Goal: Communication & Community: Ask a question

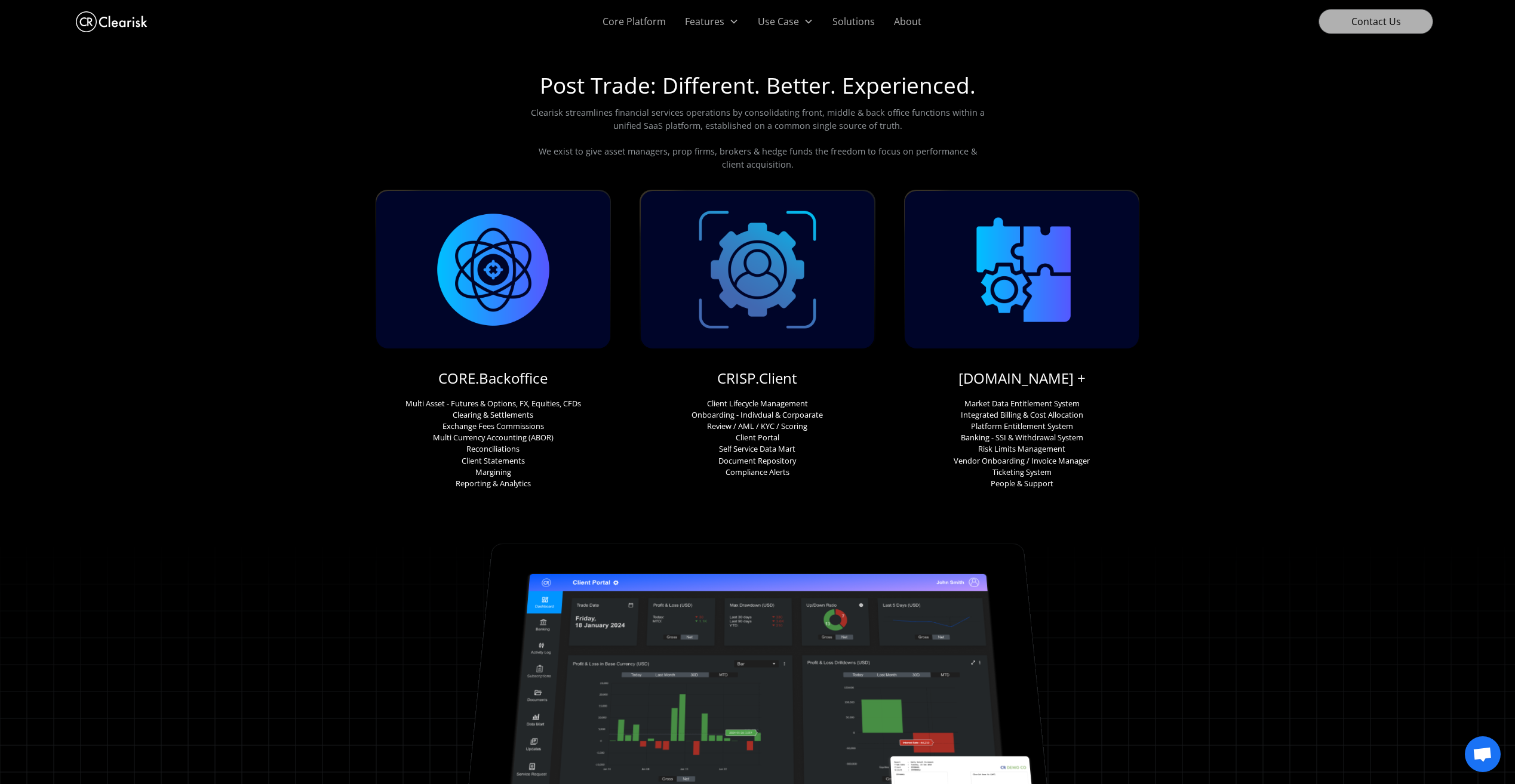
click at [1392, 17] on link "Contact Us" at bounding box center [1375, 21] width 114 height 25
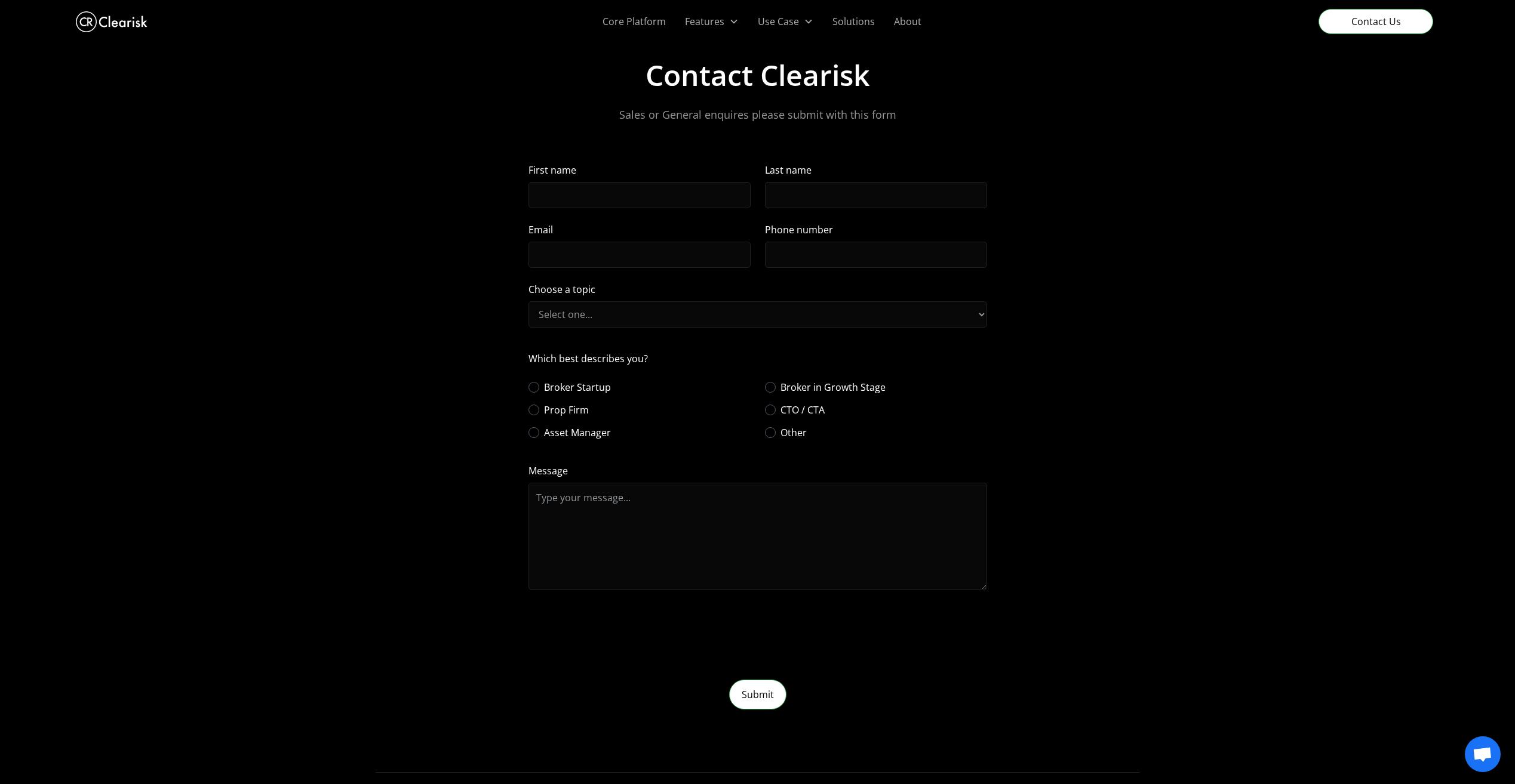
click at [810, 385] on span "Broker in Growth Stage" at bounding box center [833, 387] width 105 height 14
click at [783, 385] on input "Broker in Growth Stage" at bounding box center [780, 387] width 8 height 8
radio input "true"
click at [804, 402] on div "Broker Startup Broker in Growth Stage Prop Firm CTO / CTA Asset Manager Other" at bounding box center [757, 409] width 458 height 60
click at [802, 408] on span "CTO / CTA" at bounding box center [803, 410] width 44 height 14
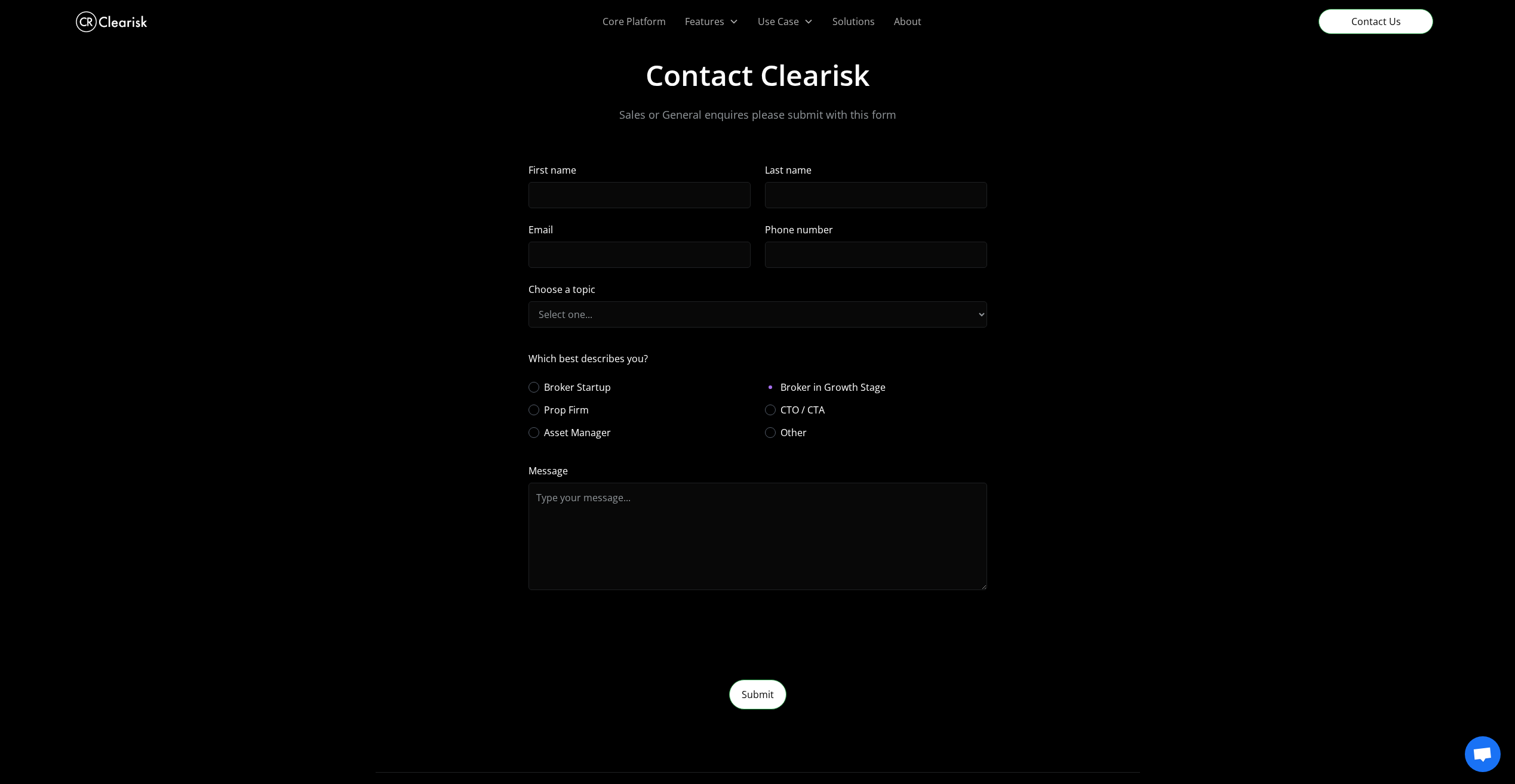
click at [783, 408] on input "CTO / CTA" at bounding box center [780, 409] width 8 height 8
radio input "true"
click at [796, 429] on span "Other" at bounding box center [793, 432] width 26 height 14
click at [783, 429] on input "Other" at bounding box center [780, 432] width 8 height 8
radio input "true"
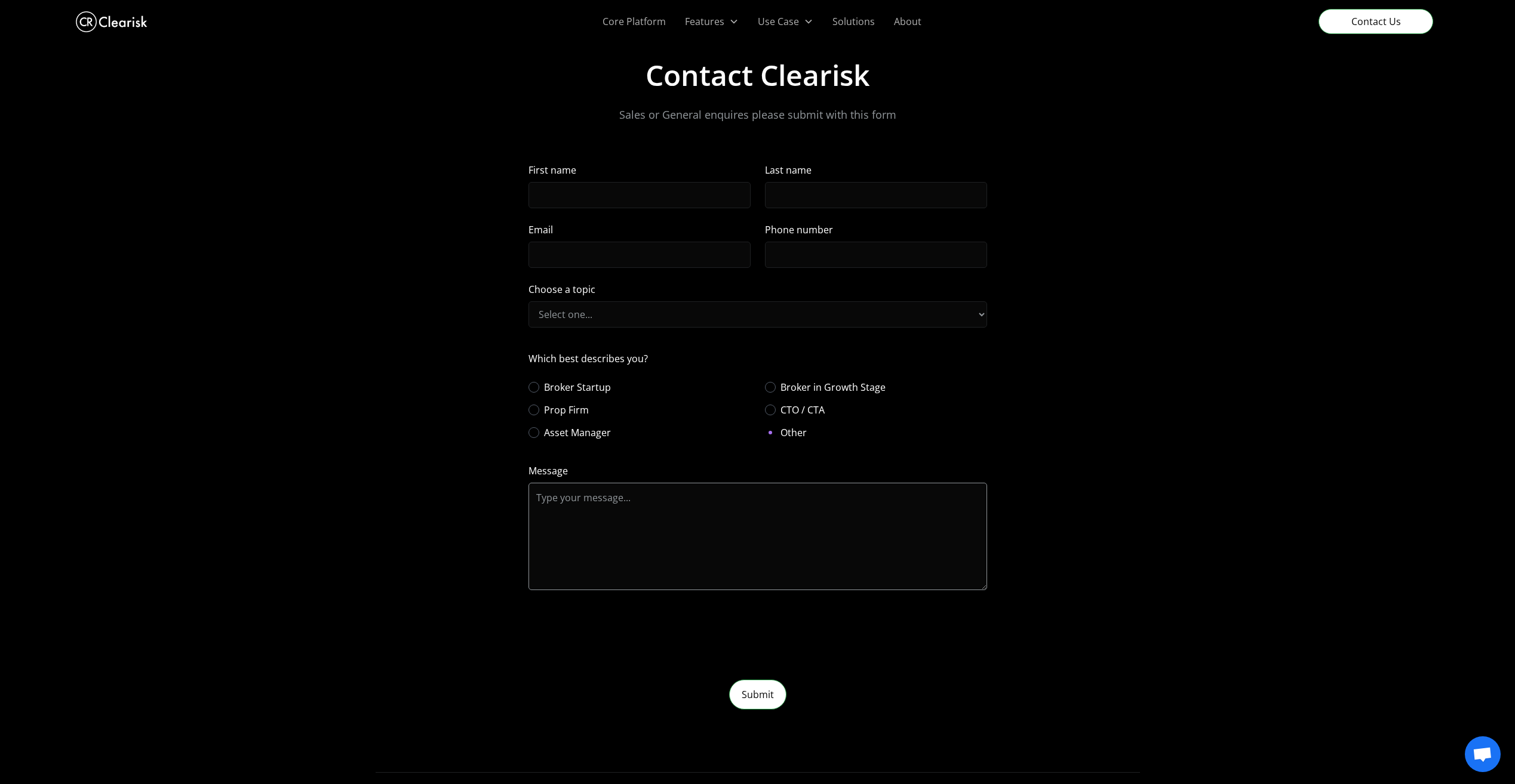
click at [773, 489] on textarea "Message" at bounding box center [757, 536] width 458 height 107
click at [797, 302] on select "Select one... Post Trade Trade Accounting Client Management Workflows" at bounding box center [757, 314] width 458 height 26
click at [467, 362] on div "Contact Clearisk Sales or General enquires please submit with this form First n…" at bounding box center [758, 383] width 1515 height 651
click at [623, 148] on div "Contact Clearisk Sales or General enquires please submit with this form First n…" at bounding box center [757, 383] width 458 height 651
click at [610, 175] on label "First name" at bounding box center [639, 170] width 222 height 14
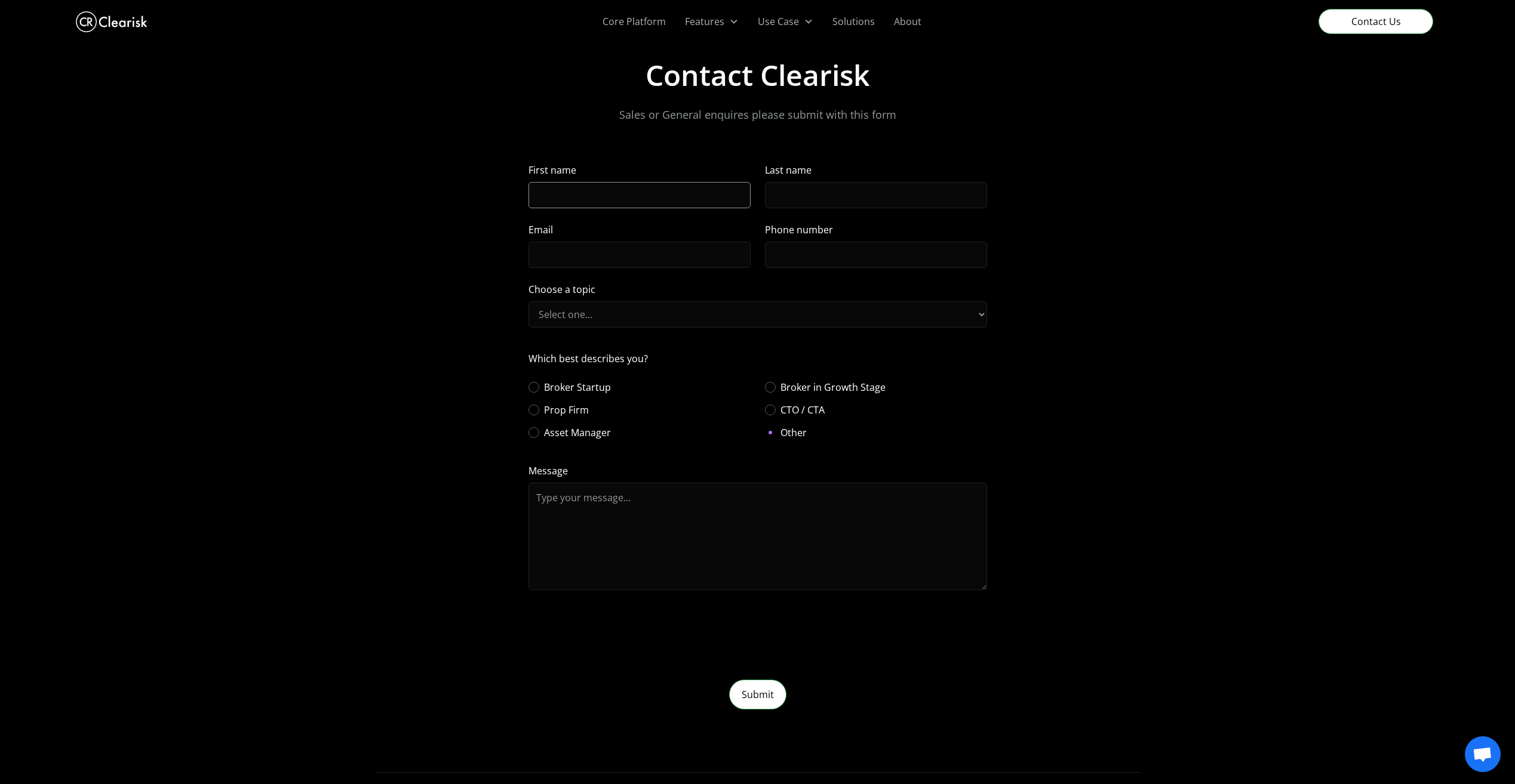
click at [610, 182] on input "First name" at bounding box center [639, 194] width 222 height 26
click at [906, 180] on div "Last name" at bounding box center [876, 185] width 222 height 45
drag, startPoint x: 734, startPoint y: 182, endPoint x: 790, endPoint y: 193, distance: 57.1
click at [734, 182] on input "First name" at bounding box center [639, 194] width 222 height 26
click at [824, 194] on input "Last name" at bounding box center [876, 194] width 222 height 26
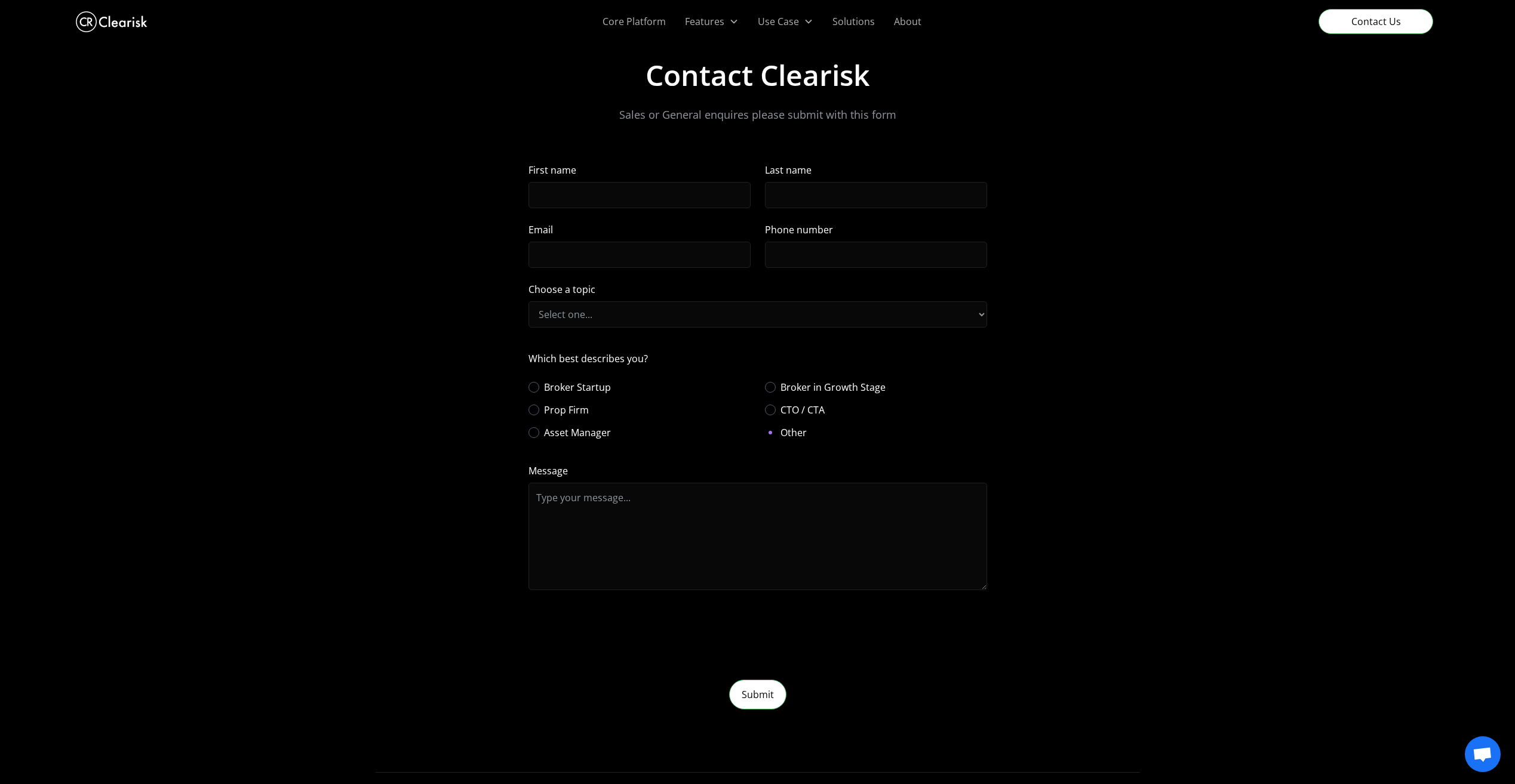
click at [772, 288] on label "Choose a topic" at bounding box center [757, 290] width 458 height 14
click at [772, 302] on select "Select one... Post Trade Trade Accounting Client Management Workflows" at bounding box center [757, 314] width 458 height 26
click at [760, 328] on form "First name Last name Email Phone number Choose a topic Select one... Post Trade…" at bounding box center [757, 436] width 458 height 547
click at [798, 268] on form "First name Last name Email Phone number Choose a topic Select one... Post Trade…" at bounding box center [757, 436] width 458 height 547
drag, startPoint x: 805, startPoint y: 256, endPoint x: 805, endPoint y: 263, distance: 7.0
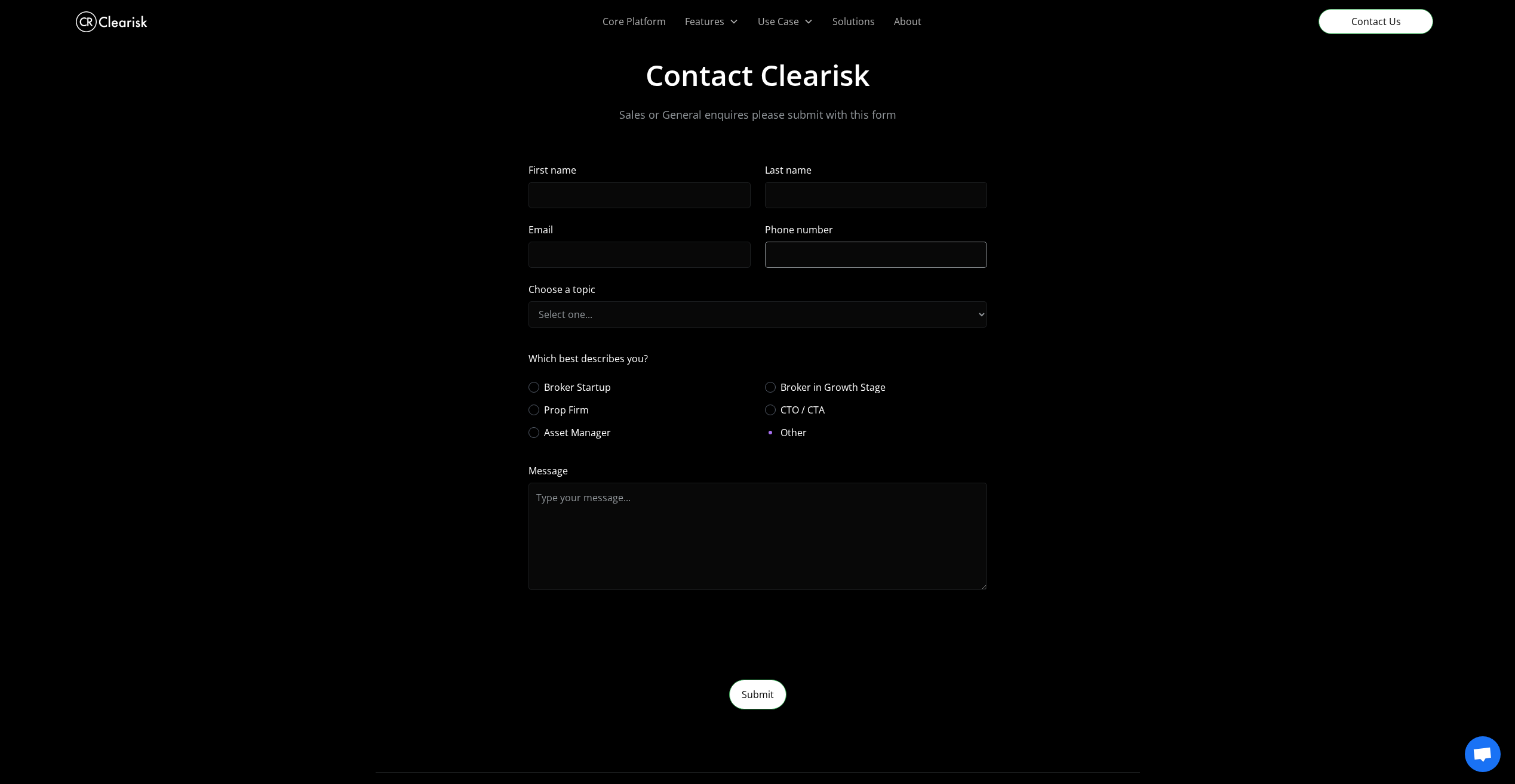
click at [805, 257] on input "Phone number" at bounding box center [876, 255] width 222 height 26
click at [773, 317] on select "Select one... Post Trade Trade Accounting Client Management Workflows" at bounding box center [757, 314] width 458 height 26
select select "Second"
click at [528, 302] on select "Select one... Post Trade Trade Accounting Client Management Workflows" at bounding box center [757, 314] width 458 height 26
